Goal: Information Seeking & Learning: Learn about a topic

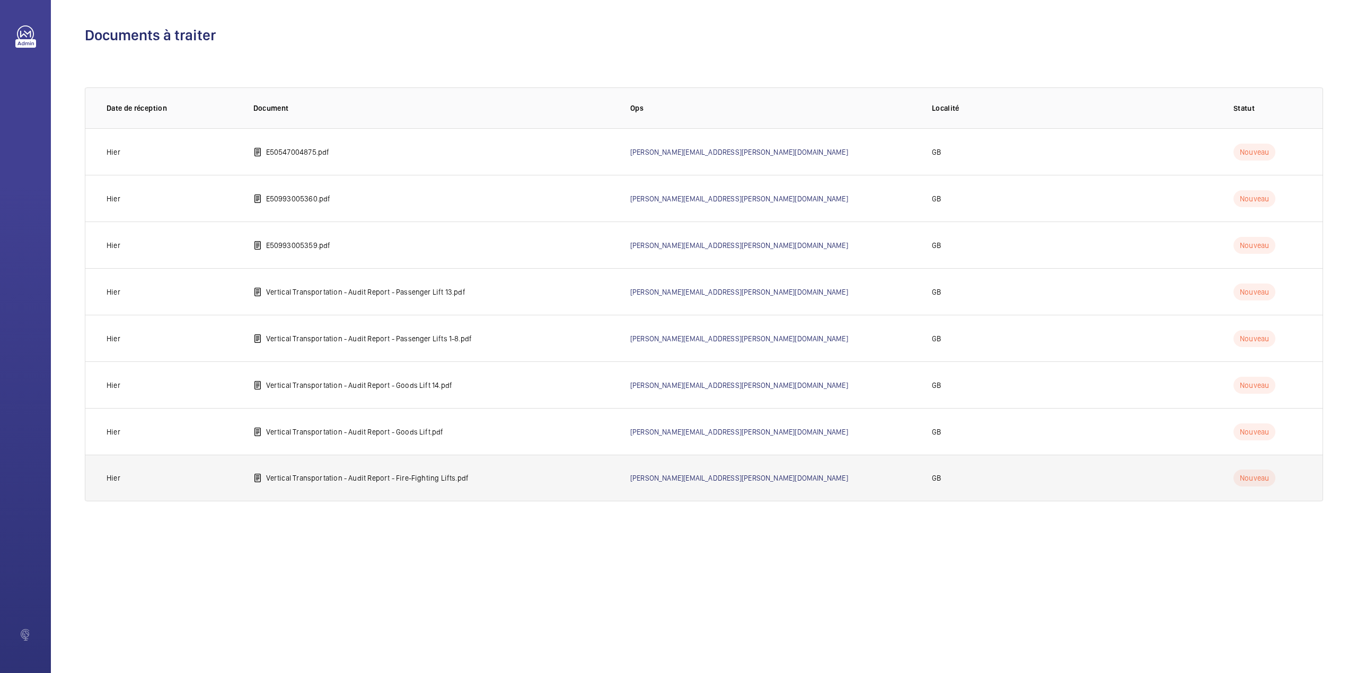
click at [344, 481] on p "Vertical Transportation - Audit Report - Fire-Fighting Lifts.pdf" at bounding box center [367, 478] width 203 height 11
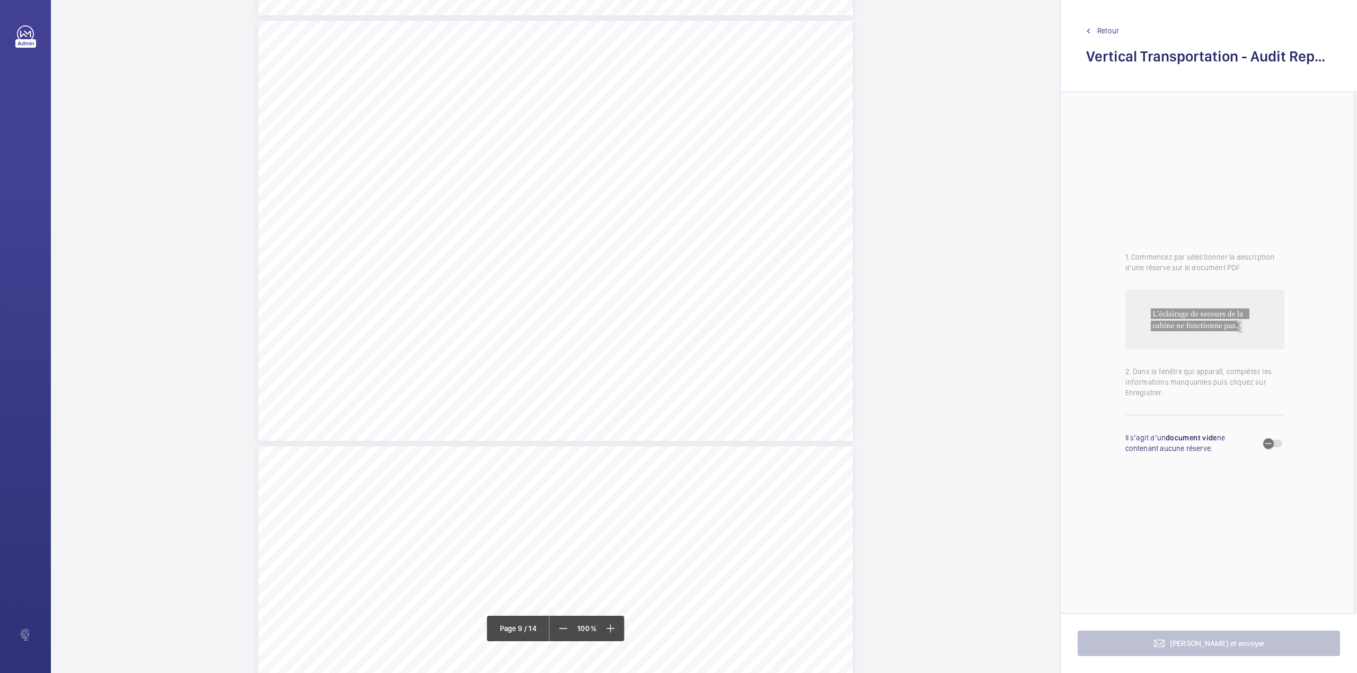
scroll to position [4452, 0]
click at [1106, 28] on span "Retour" at bounding box center [1108, 30] width 22 height 11
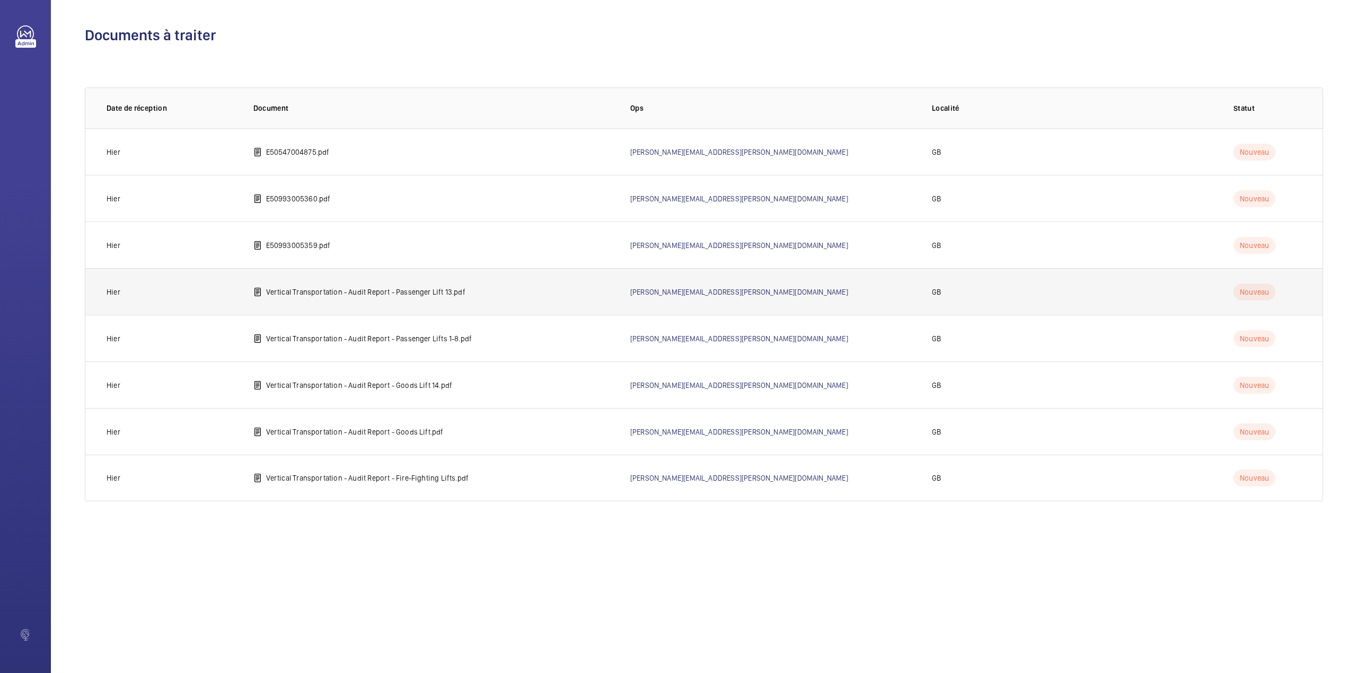
click at [340, 293] on p "Vertical Transportation - Audit Report - Passenger Lift 13.pdf" at bounding box center [365, 292] width 199 height 11
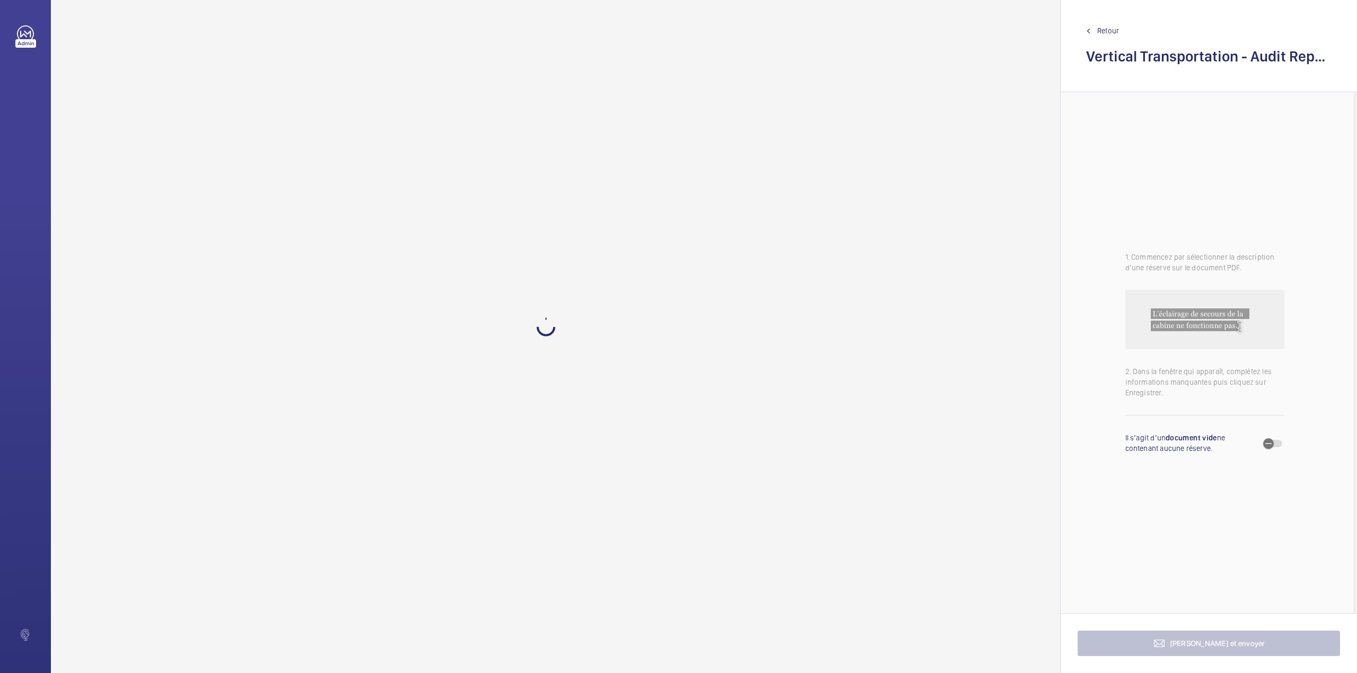
click at [1105, 26] on span "Retour" at bounding box center [1108, 30] width 22 height 11
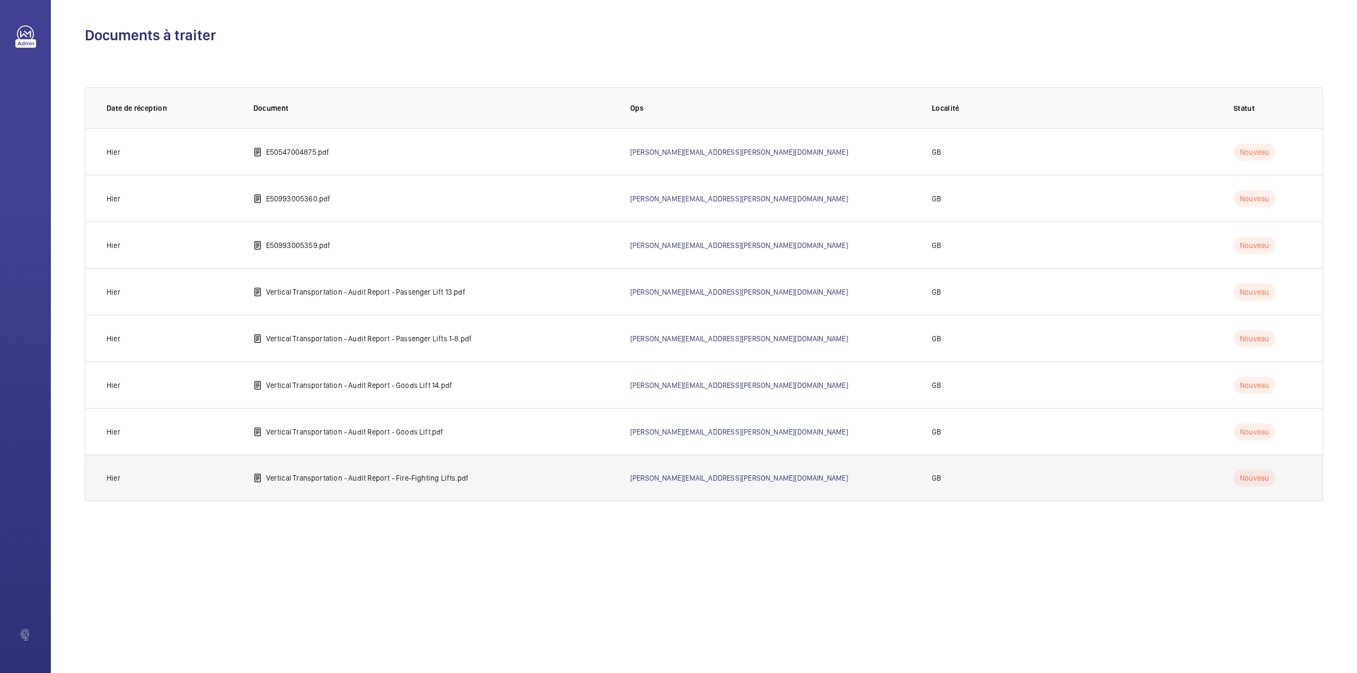
click at [366, 481] on p "Vertical Transportation - Audit Report - Fire-Fighting Lifts.pdf" at bounding box center [367, 478] width 203 height 11
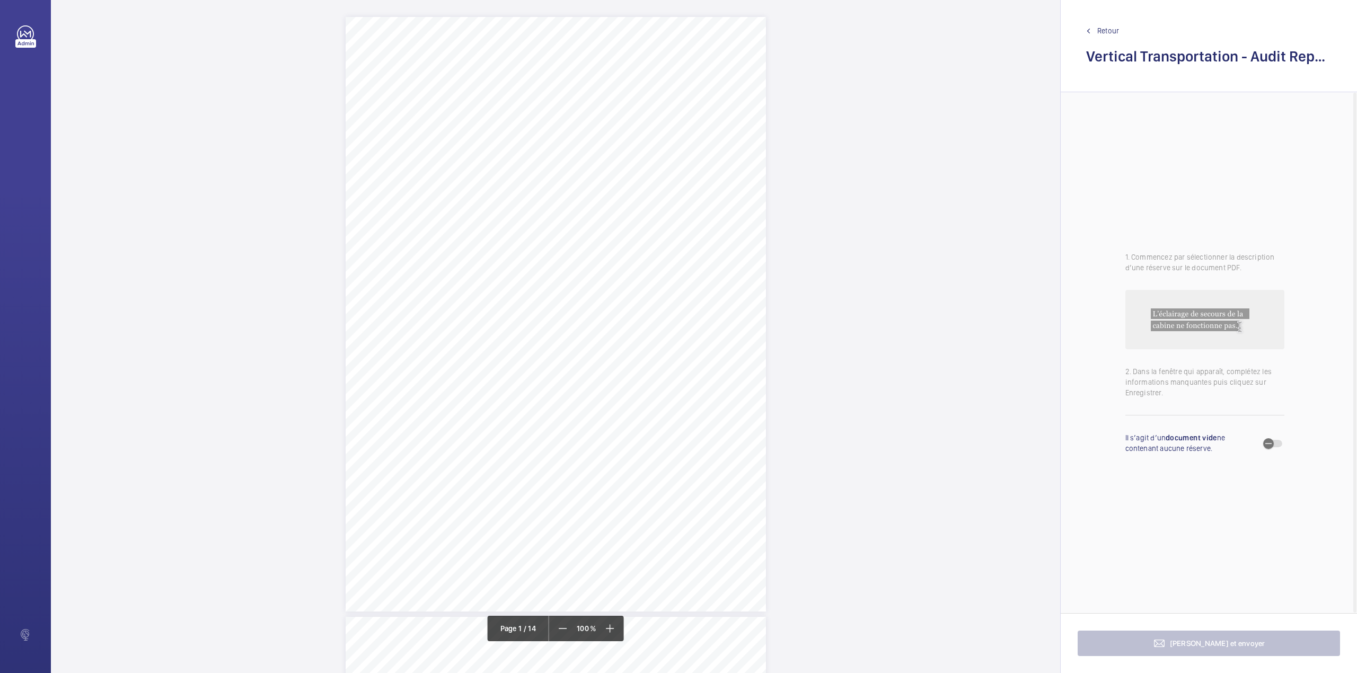
click at [1091, 30] on link "Retour" at bounding box center [1208, 30] width 245 height 11
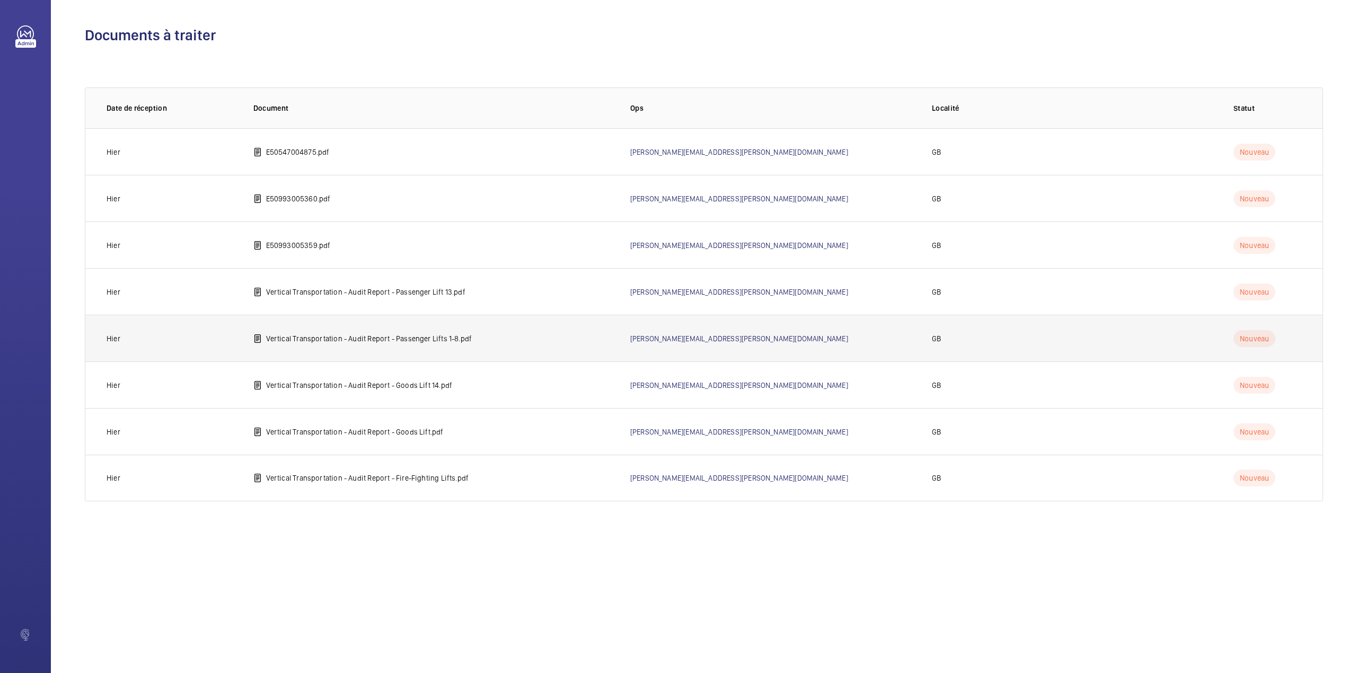
click at [367, 339] on p "Vertical Transportation - Audit Report - Passenger Lifts 1-8.pdf" at bounding box center [369, 338] width 206 height 11
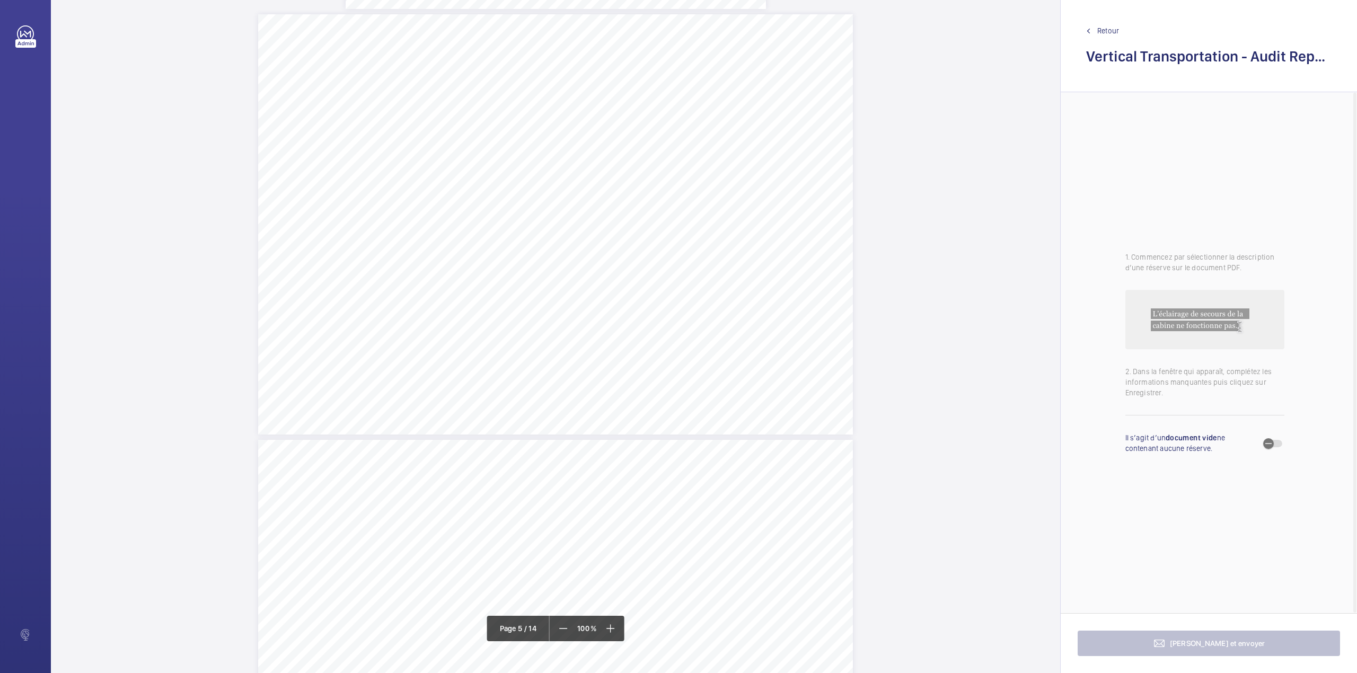
scroll to position [2049, 0]
click at [1112, 30] on span "Retour" at bounding box center [1108, 30] width 22 height 11
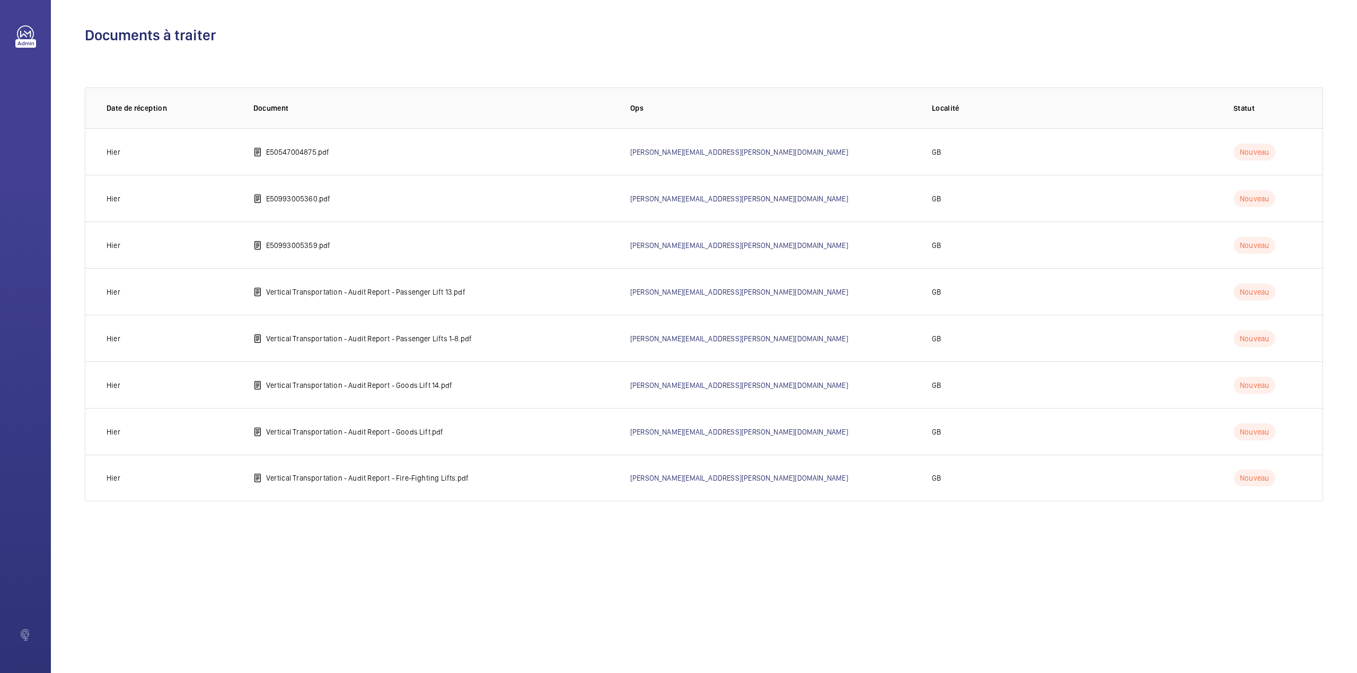
click at [477, 545] on div "Documents à traiter 0 of 0 Date de réception Document Ops Localité Statut Hier …" at bounding box center [704, 336] width 1306 height 673
